Goal: Contribute content

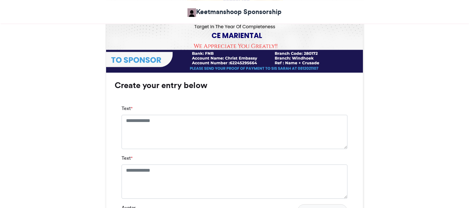
scroll to position [399, 0]
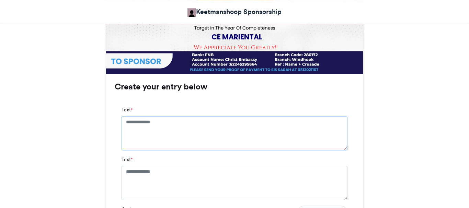
click at [181, 125] on textarea "Text *" at bounding box center [234, 133] width 226 height 34
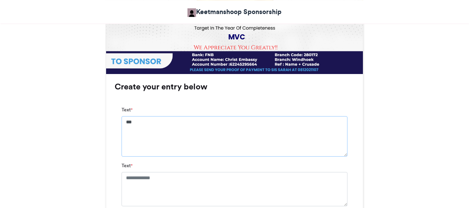
type textarea "***"
click at [157, 177] on textarea "Text *" at bounding box center [234, 189] width 226 height 34
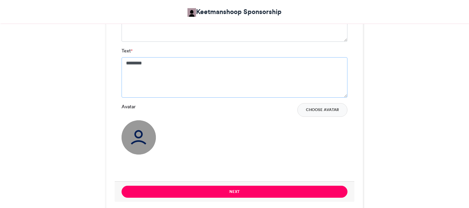
scroll to position [519, 0]
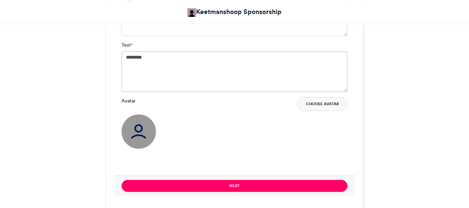
type textarea "********"
click at [325, 103] on button "Choose Avatar" at bounding box center [322, 104] width 50 height 14
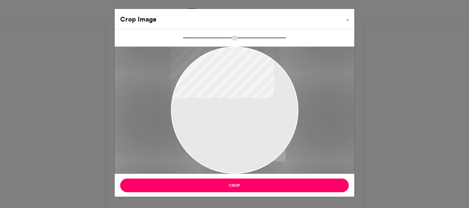
type input "*****"
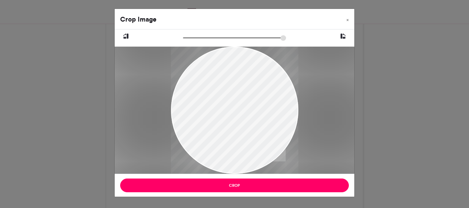
click at [251, 112] on div at bounding box center [234, 110] width 127 height 181
drag, startPoint x: 251, startPoint y: 112, endPoint x: 220, endPoint y: 133, distance: 37.4
click at [220, 133] on div at bounding box center [234, 131] width 127 height 181
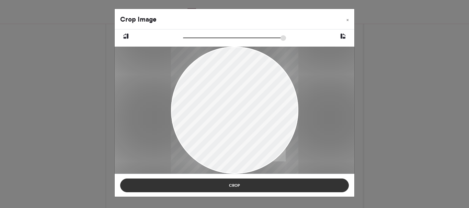
click at [225, 187] on button "Crop" at bounding box center [234, 186] width 228 height 14
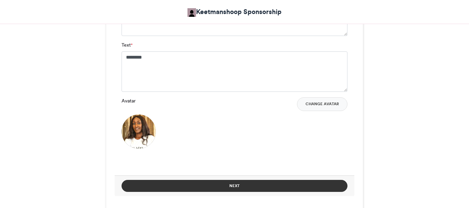
click at [246, 181] on button "Next" at bounding box center [234, 186] width 226 height 12
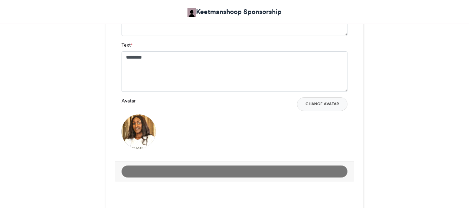
scroll to position [311, 0]
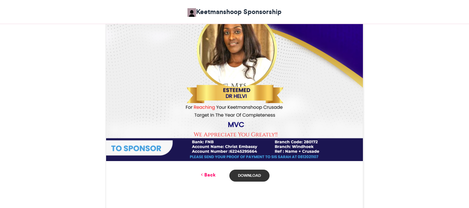
click at [246, 179] on link "Download" at bounding box center [249, 176] width 40 height 12
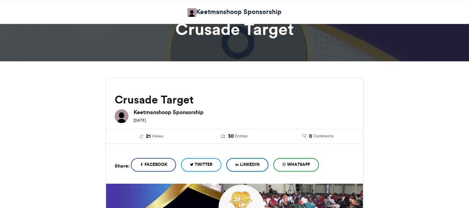
scroll to position [30, 0]
